Goal: Task Accomplishment & Management: Manage account settings

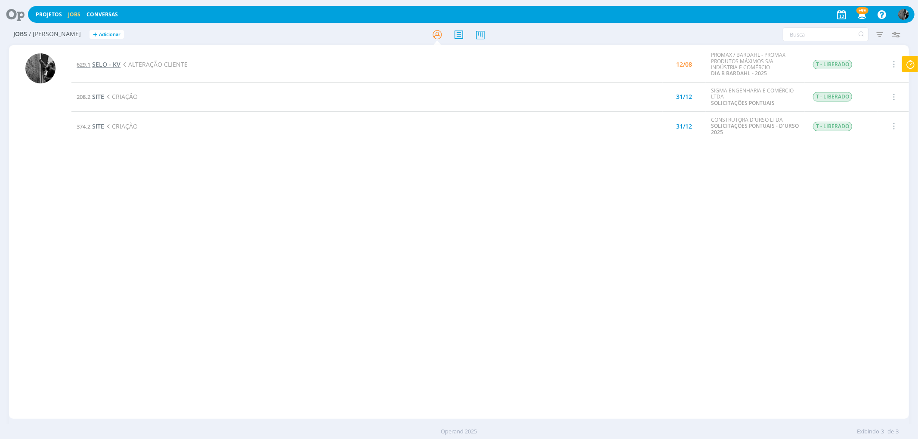
click at [92, 62] on link "629.1 SELO - KV" at bounding box center [99, 64] width 44 height 8
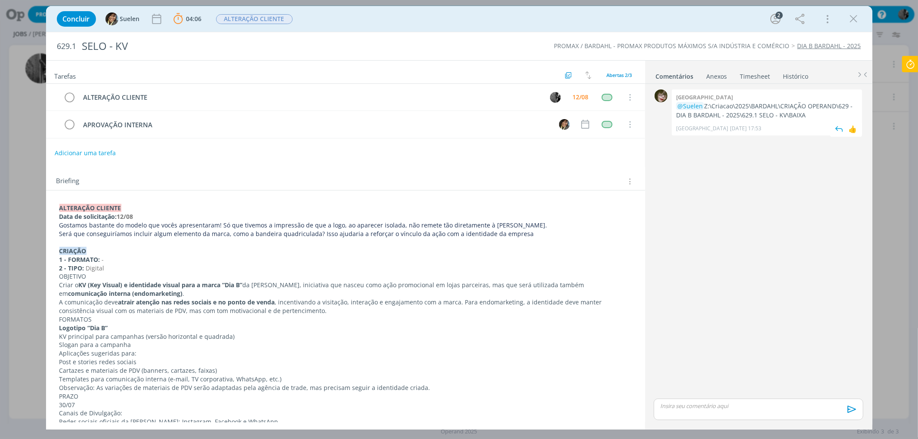
drag, startPoint x: 810, startPoint y: 114, endPoint x: 675, endPoint y: 102, distance: 136.0
click at [675, 102] on div "Kenia @Suelen Z:\Criacao\2025\BARDAHL\CRIAÇÃO OPERAND\629 - DIA B BARDAHL - 202…" at bounding box center [767, 112] width 190 height 46
copy p "@Suelen Z:\Criacao\2025\BARDAHL\CRIAÇÃO OPERAND\629 - DIA B BARDAHL - 2025\629.…"
click at [704, 406] on p "dialog" at bounding box center [757, 406] width 195 height 8
click at [846, 411] on icon "dialog" at bounding box center [850, 412] width 9 height 7
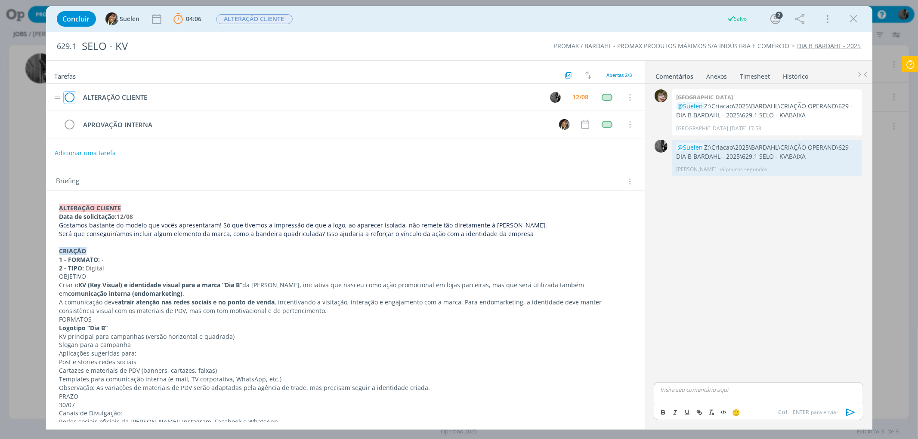
click at [68, 96] on icon "dialog" at bounding box center [70, 97] width 12 height 13
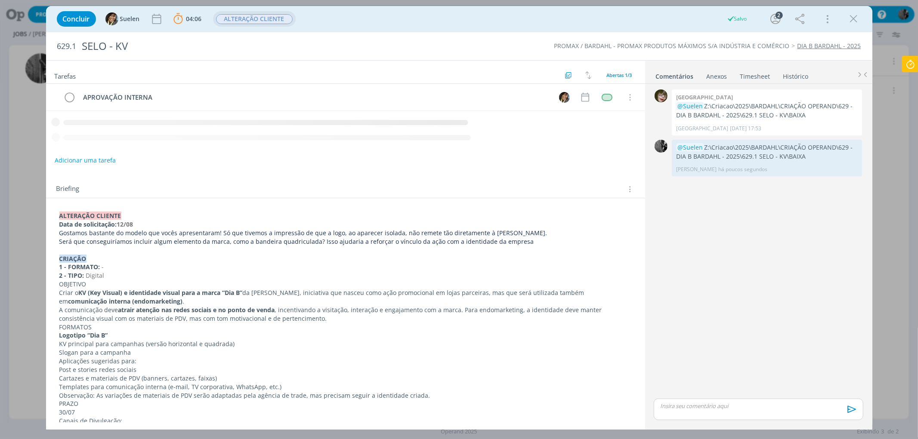
click at [256, 19] on span "ALTERAÇÃO CLIENTE" at bounding box center [254, 19] width 77 height 10
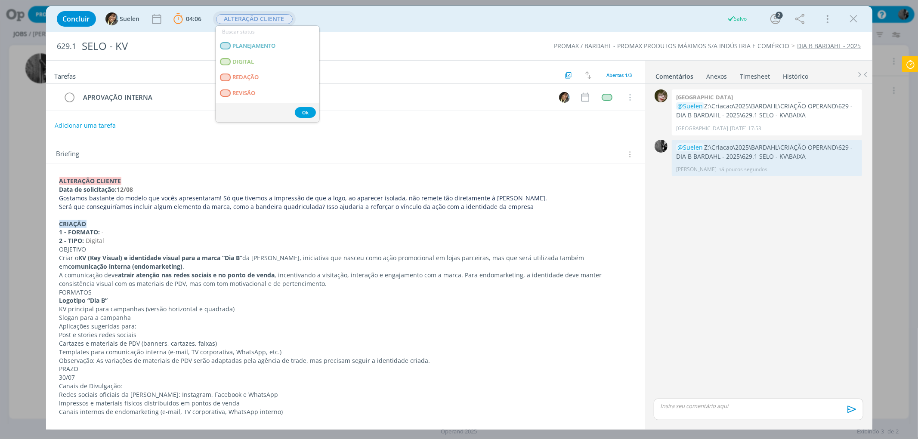
click at [319, 44] on ul "PLANEJAMENTO DIGITAL REDAÇÃO REVISÃO CRIAÇÃO ALTERAÇÃO INTERNA CAPTAÇÃO EDIÇÃO …" at bounding box center [267, 73] width 105 height 97
click at [291, 58] on span "APROVAÇÃO INTERNA" at bounding box center [261, 57] width 59 height 7
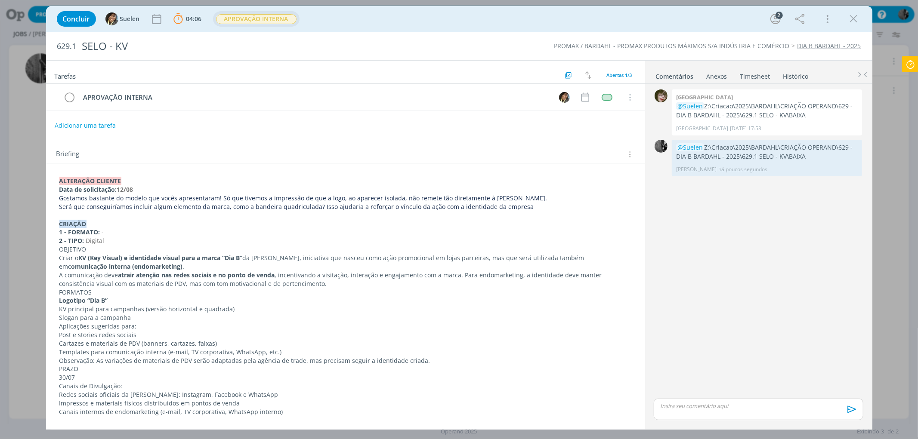
click at [914, 67] on icon at bounding box center [909, 64] width 15 height 17
type input "01:19:01"
click at [897, 70] on span "Parar" at bounding box center [899, 69] width 16 height 8
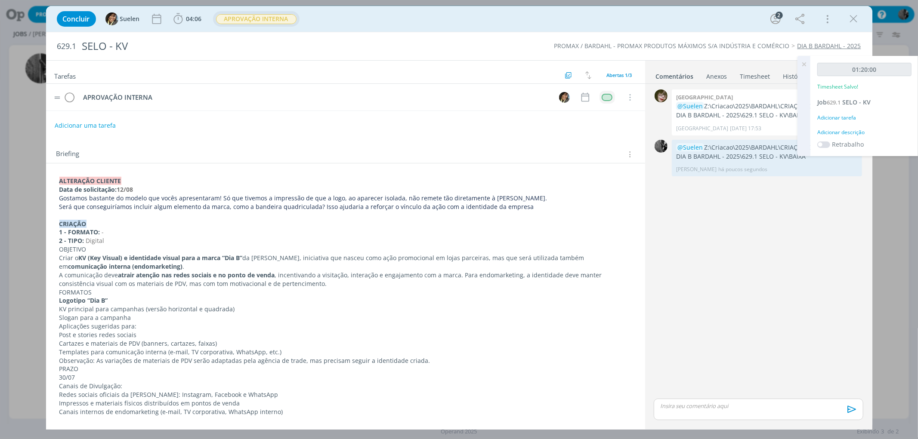
click at [604, 100] on div "dialog" at bounding box center [606, 97] width 11 height 7
click at [633, 108] on link "Sem status" at bounding box center [587, 108] width 104 height 16
click at [605, 97] on div "dialog" at bounding box center [606, 97] width 11 height 7
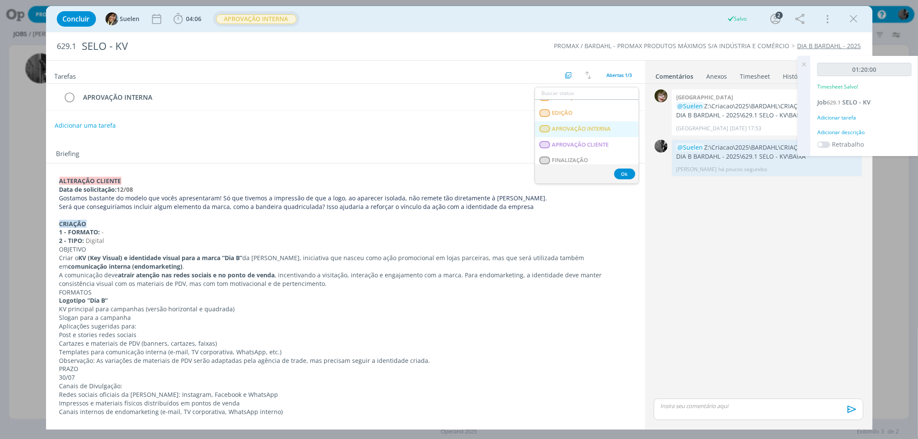
click at [611, 127] on INTERNA "APROVAÇÃO INTERNA" at bounding box center [587, 129] width 104 height 16
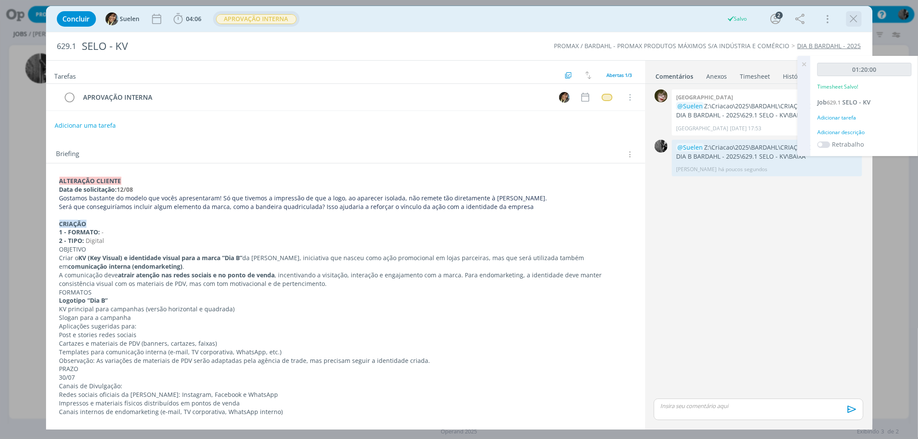
click at [855, 23] on icon "dialog" at bounding box center [853, 18] width 13 height 13
